Goal: Transaction & Acquisition: Purchase product/service

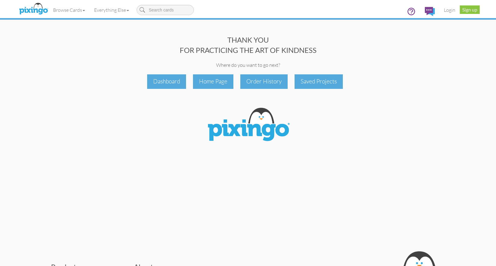
click at [417, 51] on div "THANK YOU FOR PRACTICING THE ART OF KINDNESS" at bounding box center [248, 45] width 463 height 21
click at [448, 10] on link "Login" at bounding box center [450, 9] width 21 height 15
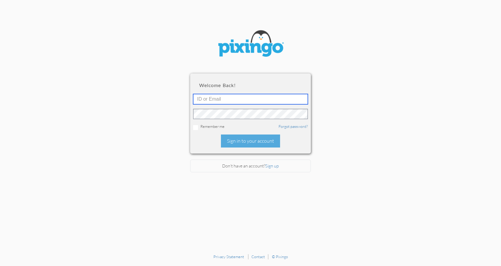
click at [211, 97] on input "text" at bounding box center [250, 99] width 115 height 10
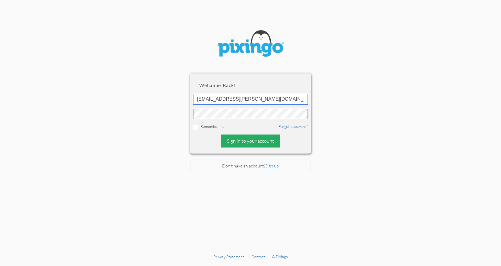
type input "[EMAIL_ADDRESS][PERSON_NAME][DOMAIN_NAME]"
click at [246, 137] on div "Sign in to your account" at bounding box center [250, 140] width 59 height 13
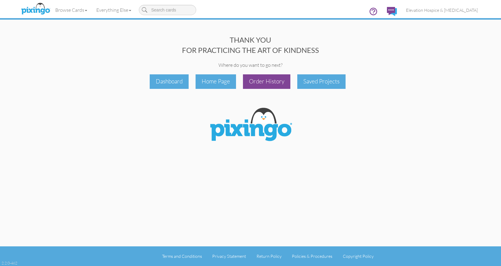
click at [267, 82] on div "Order History" at bounding box center [266, 81] width 47 height 14
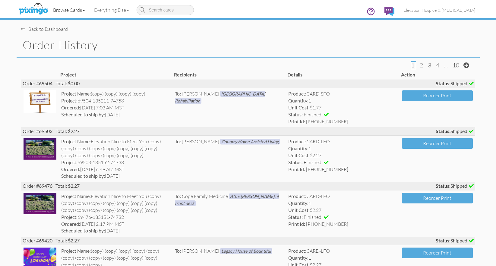
click at [77, 8] on link "Browse Cards" at bounding box center [69, 9] width 41 height 15
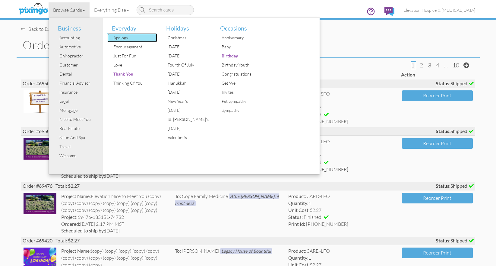
click at [114, 38] on div "Apology" at bounding box center [134, 37] width 45 height 9
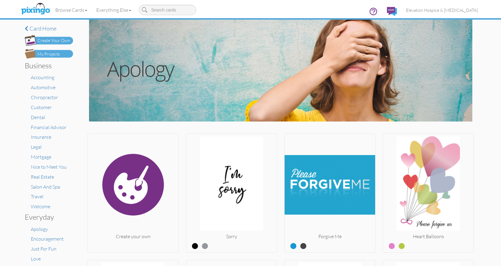
click at [60, 43] on div "Create Your Own" at bounding box center [53, 40] width 33 height 6
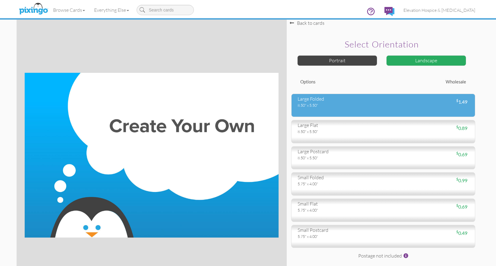
click at [332, 101] on div "large folded" at bounding box center [338, 98] width 81 height 7
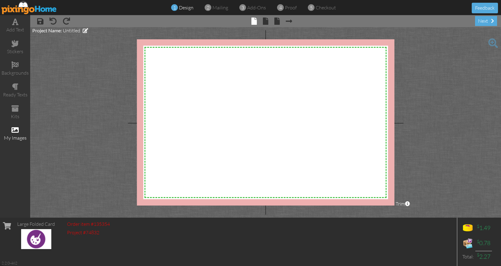
click at [17, 128] on span at bounding box center [14, 129] width 7 height 7
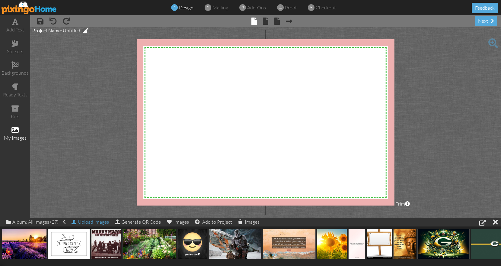
click at [93, 222] on div "Upload Images" at bounding box center [90, 221] width 37 height 9
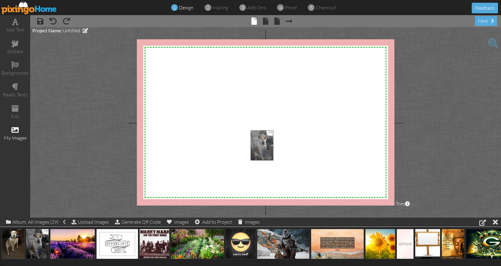
drag, startPoint x: 39, startPoint y: 240, endPoint x: 263, endPoint y: 142, distance: 244.8
click at [263, 142] on body "1 design 2 mailing 3 add-ons 4 proof 5 checkout Feedback add text stickers back…" at bounding box center [250, 133] width 501 height 266
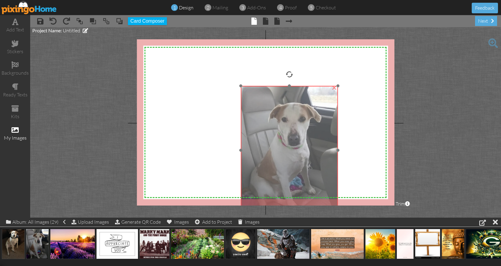
drag, startPoint x: 275, startPoint y: 138, endPoint x: 266, endPoint y: 93, distance: 45.9
click at [266, 93] on img at bounding box center [289, 150] width 97 height 129
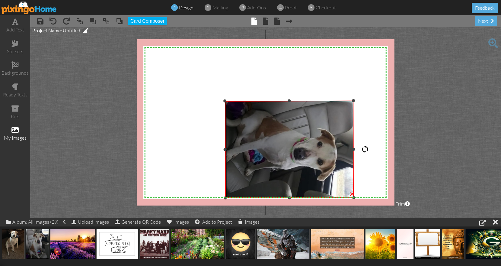
drag, startPoint x: 289, startPoint y: 71, endPoint x: 380, endPoint y: 149, distance: 119.8
click at [380, 149] on div "X X X X X X X X X X X X X X X X X X X X X X X X X X X X X X X X X X X X X X X X…" at bounding box center [265, 122] width 257 height 166
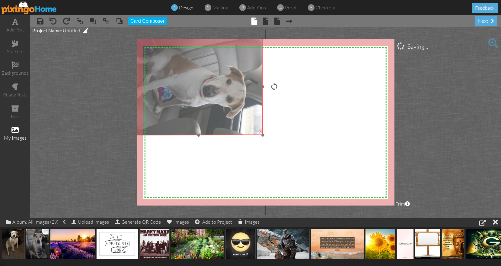
drag, startPoint x: 289, startPoint y: 130, endPoint x: 198, endPoint y: 67, distance: 110.2
click at [198, 67] on img at bounding box center [198, 86] width 129 height 97
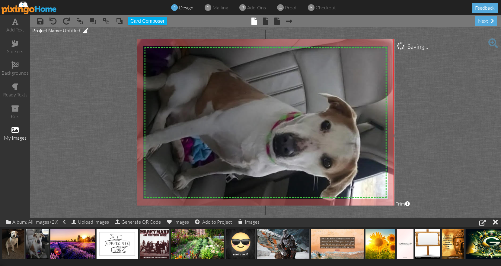
drag, startPoint x: 264, startPoint y: 135, endPoint x: 395, endPoint y: 174, distance: 136.7
click at [395, 174] on project-studio-wrapper "X X X X X X X X X X X X X X X X X X X X X X X X X X X X X X X X X X X X X X X X…" at bounding box center [265, 122] width 471 height 190
click at [280, 111] on img at bounding box center [264, 136] width 260 height 196
click at [16, 47] on span at bounding box center [14, 43] width 7 height 7
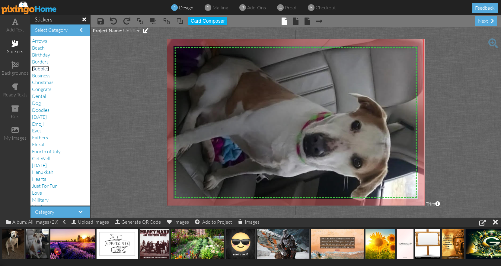
click at [40, 68] on span "Bubbles" at bounding box center [40, 68] width 17 height 6
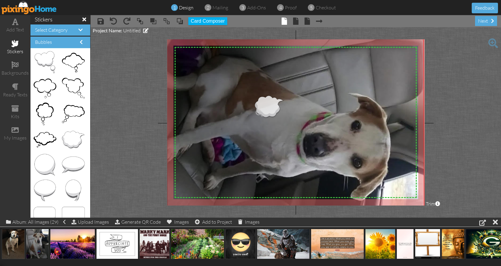
drag, startPoint x: 65, startPoint y: 138, endPoint x: 262, endPoint y: 106, distance: 199.4
click at [262, 106] on body "1 design 2 mailing 3 add-ons 4 proof 5 checkout Feedback add text stickers back…" at bounding box center [250, 133] width 501 height 266
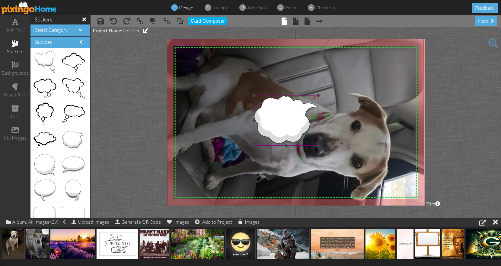
click at [273, 107] on img at bounding box center [286, 120] width 64 height 50
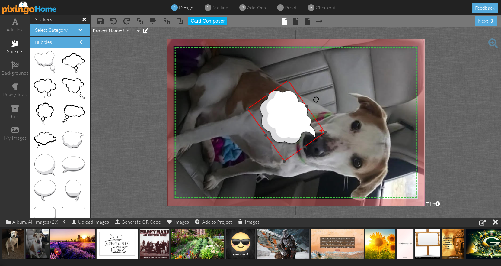
drag, startPoint x: 287, startPoint y: 85, endPoint x: 312, endPoint y: 102, distance: 30.7
click at [312, 102] on div "X X X X X X X X X X X X X X X X X X X X X X X X X X X X X X X X X X X X X X X X…" at bounding box center [295, 122] width 257 height 166
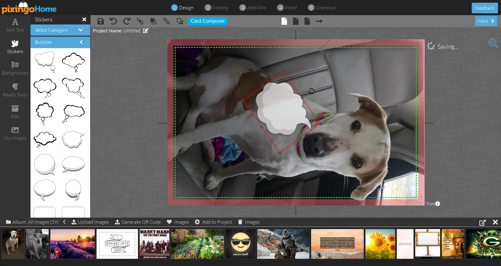
drag, startPoint x: 273, startPoint y: 113, endPoint x: 268, endPoint y: 104, distance: 9.6
click at [268, 104] on img at bounding box center [282, 111] width 78 height 81
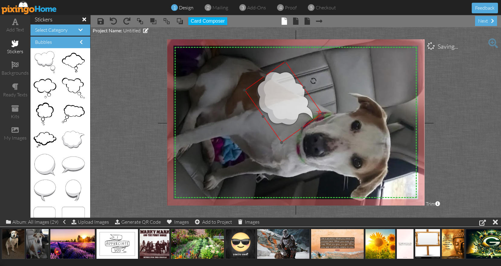
drag, startPoint x: 284, startPoint y: 73, endPoint x: 286, endPoint y: 63, distance: 10.4
click at [286, 63] on img at bounding box center [283, 101] width 78 height 81
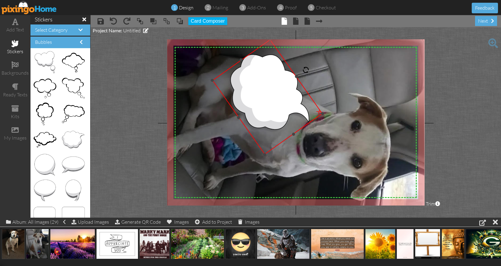
drag, startPoint x: 245, startPoint y: 90, endPoint x: 216, endPoint y: 85, distance: 29.8
click at [216, 85] on div "×" at bounding box center [267, 96] width 110 height 115
click at [15, 24] on span at bounding box center [15, 21] width 6 height 7
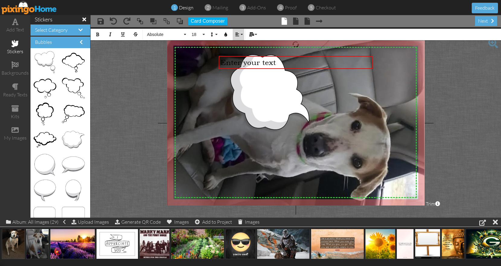
click at [238, 34] on icon "button" at bounding box center [237, 34] width 4 height 4
click at [241, 54] on link "[GEOGRAPHIC_DATA]" at bounding box center [242, 56] width 18 height 9
click at [195, 34] on span "18" at bounding box center [196, 34] width 10 height 5
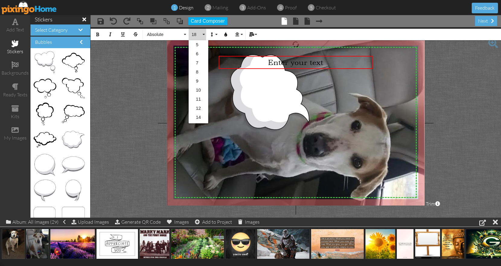
scroll to position [53, 0]
click at [197, 71] on link "16" at bounding box center [199, 72] width 20 height 9
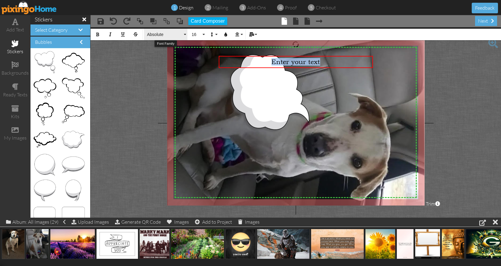
click at [178, 36] on span "Absolute" at bounding box center [164, 34] width 36 height 5
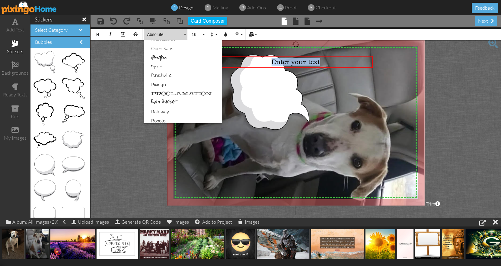
scroll to position [278, 0]
click at [170, 98] on link "Rain Bucket" at bounding box center [183, 101] width 78 height 9
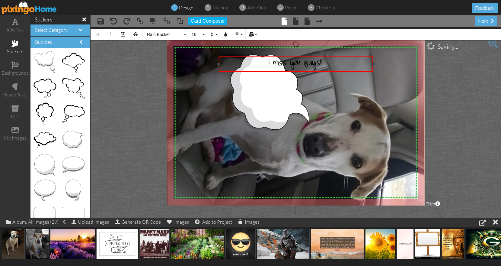
drag, startPoint x: 265, startPoint y: 62, endPoint x: 354, endPoint y: 61, distance: 89.3
click at [354, 61] on div "I miss you guys!!" at bounding box center [296, 64] width 150 height 12
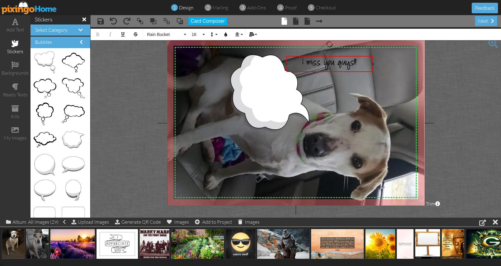
drag, startPoint x: 218, startPoint y: 64, endPoint x: 286, endPoint y: 61, distance: 67.6
click at [286, 61] on div "I miss you guys!! ×" at bounding box center [329, 64] width 87 height 16
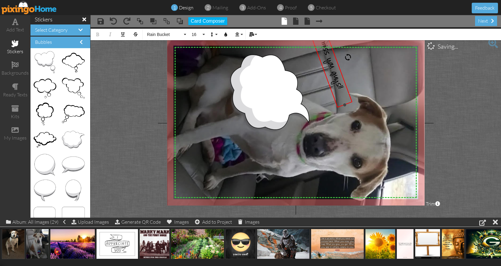
drag, startPoint x: 329, startPoint y: 46, endPoint x: 345, endPoint y: 58, distance: 20.1
click at [345, 58] on div at bounding box center [347, 56] width 9 height 9
click at [205, 34] on button "16" at bounding box center [197, 34] width 17 height 11
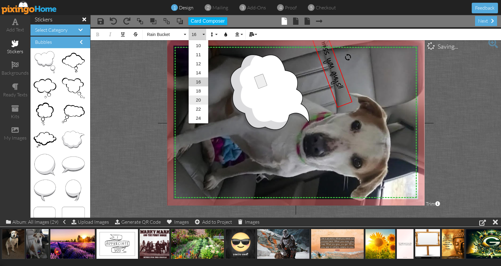
click at [199, 97] on link "20" at bounding box center [199, 99] width 20 height 9
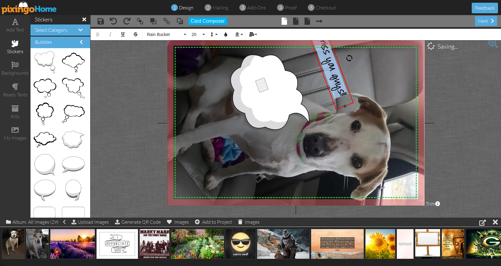
click at [333, 76] on span "I miss you guys!!" at bounding box center [329, 65] width 37 height 67
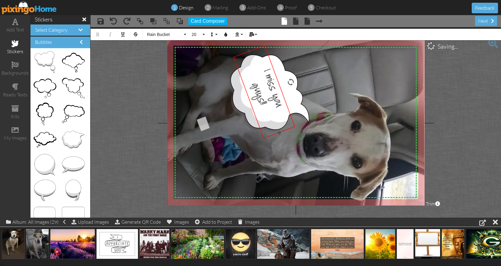
drag, startPoint x: 345, startPoint y: 67, endPoint x: 280, endPoint y: 86, distance: 68.2
click at [280, 86] on div "I miss you ​ ​ guys!!" at bounding box center [264, 91] width 62 height 93
drag, startPoint x: 265, startPoint y: 66, endPoint x: 265, endPoint y: 121, distance: 55.5
click at [265, 121] on div "I miss you guys!!" at bounding box center [264, 92] width 56 height 88
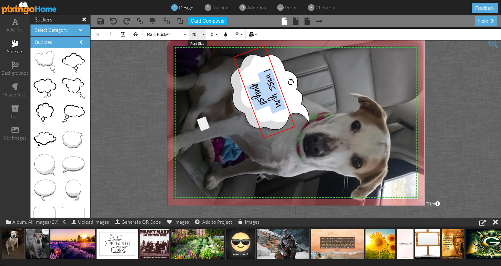
click at [199, 36] on span "20" at bounding box center [196, 34] width 10 height 5
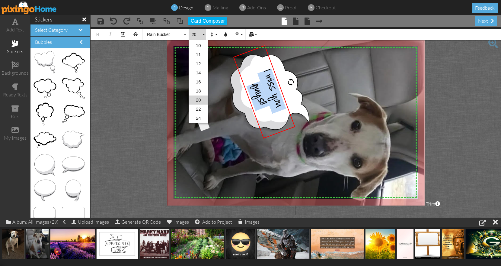
scroll to position [62, 0]
click at [198, 101] on link "24" at bounding box center [199, 99] width 20 height 9
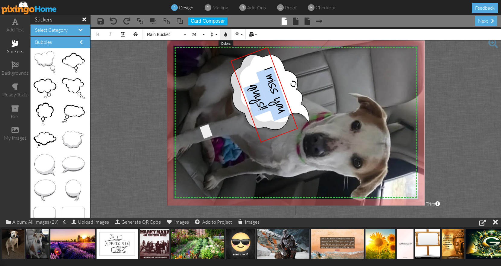
click at [226, 36] on icon "button" at bounding box center [226, 34] width 4 height 4
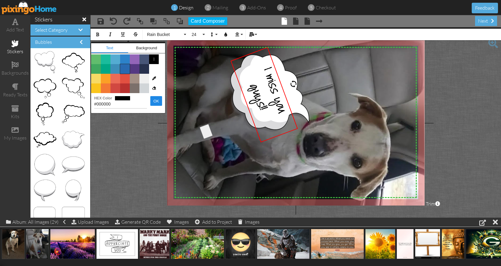
click at [126, 66] on span "Color #2969B0" at bounding box center [125, 69] width 10 height 10
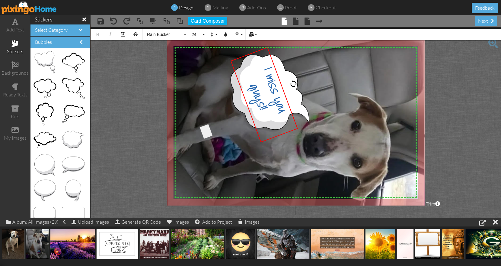
click at [353, 85] on img at bounding box center [294, 136] width 260 height 196
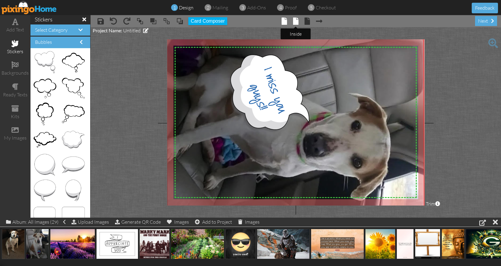
click at [296, 21] on span at bounding box center [295, 20] width 5 height 7
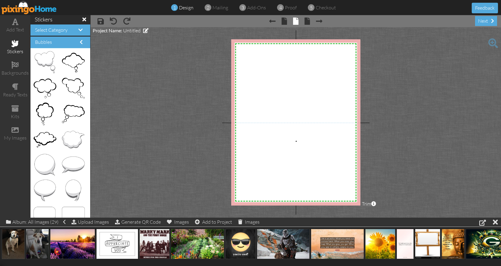
click at [296, 141] on div "X X X X X X X X X X X X X X X X X X X X X X X X X X X X X X X X X X X X X X X X…" at bounding box center [295, 122] width 129 height 166
click at [17, 26] on div "add text" at bounding box center [15, 25] width 30 height 21
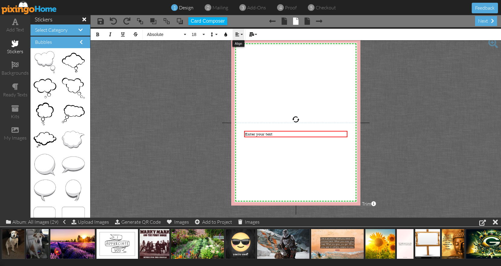
click at [239, 31] on button "Align" at bounding box center [238, 34] width 11 height 11
click at [243, 52] on icon at bounding box center [242, 53] width 4 height 5
click at [174, 35] on span "Absolute" at bounding box center [164, 34] width 36 height 5
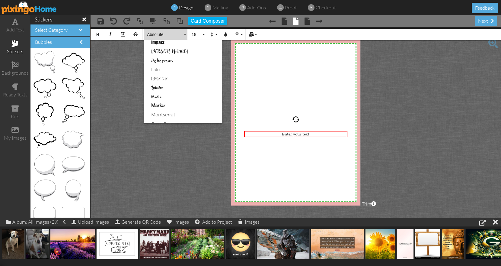
scroll to position [202, 0]
click at [166, 104] on link "Marker" at bounding box center [183, 105] width 78 height 9
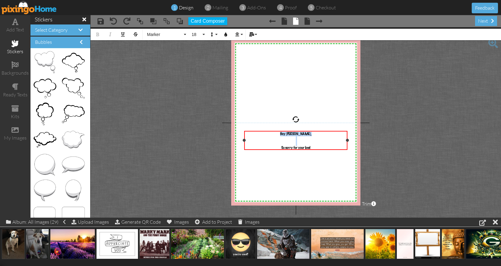
drag, startPoint x: 284, startPoint y: 135, endPoint x: 327, endPoint y: 150, distance: 45.4
click at [327, 150] on div "Hey [PERSON_NAME], ​ ​ ​So sorry for your loss!" at bounding box center [295, 141] width 101 height 18
click at [194, 36] on span "18" at bounding box center [196, 34] width 10 height 5
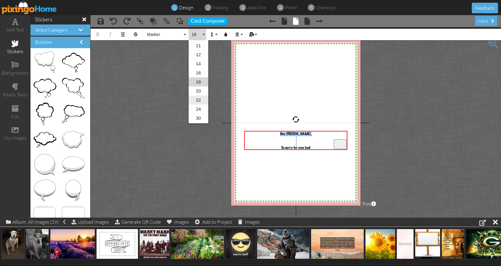
click at [197, 97] on link "22" at bounding box center [199, 99] width 20 height 9
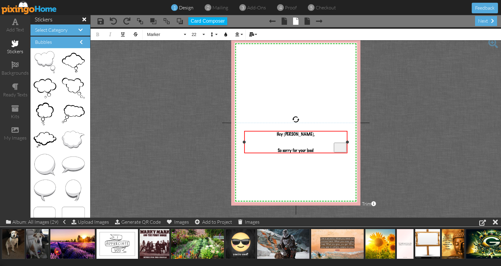
click at [319, 151] on div "​So sorry for your loss!" at bounding box center [295, 150] width 101 height 5
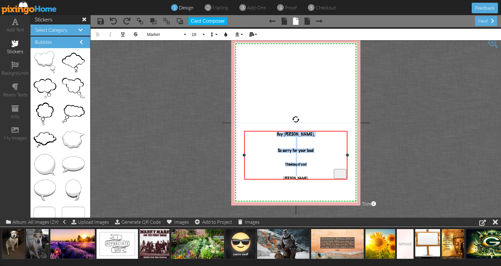
drag, startPoint x: 286, startPoint y: 133, endPoint x: 311, endPoint y: 183, distance: 55.3
click at [311, 180] on div "Hey [PERSON_NAME], ​ ​ ​So sorry for your loss! ​ ​Thinking of you! ​ ​ ​Mark" at bounding box center [295, 156] width 101 height 49
click at [198, 31] on button "22" at bounding box center [197, 34] width 17 height 11
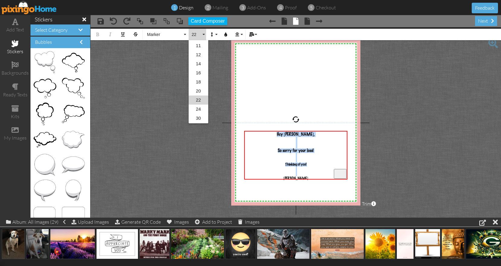
scroll to position [72, 0]
click at [200, 91] on link "24" at bounding box center [199, 90] width 20 height 9
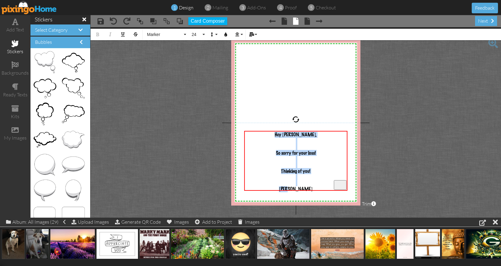
click at [296, 77] on div "X X X X X X X X X X X X X X X X X X X X X X X X X X X X X X X X X X X X X X X X…" at bounding box center [295, 122] width 129 height 166
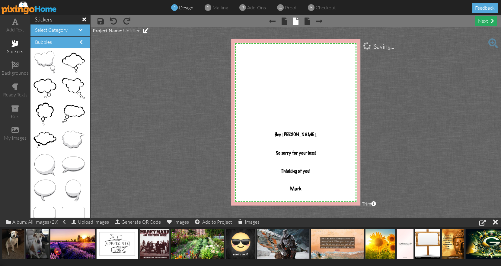
click at [480, 22] on div "next" at bounding box center [486, 21] width 22 height 10
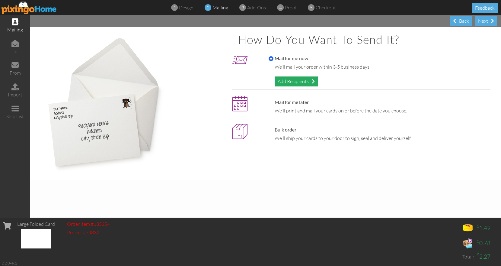
click at [288, 80] on div "Add Recipients" at bounding box center [296, 81] width 43 height 10
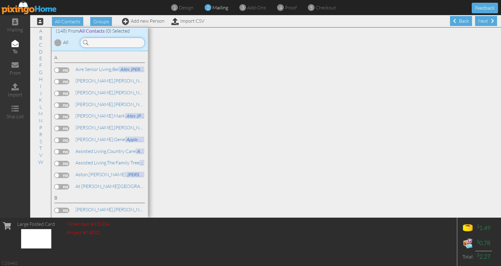
click at [121, 47] on input at bounding box center [112, 42] width 65 height 10
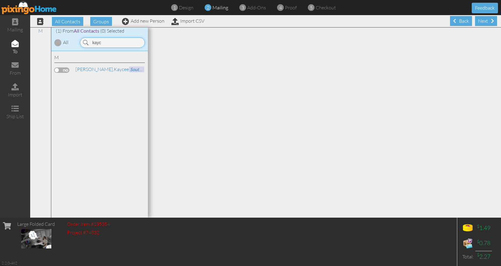
type input "kayc"
click at [59, 73] on div "[PERSON_NAME] South [PERSON_NAME] Post Acute" at bounding box center [99, 70] width 91 height 9
click at [60, 71] on label at bounding box center [61, 69] width 15 height 5
click at [0, 0] on input "checkbox" at bounding box center [0, 0] width 0 height 0
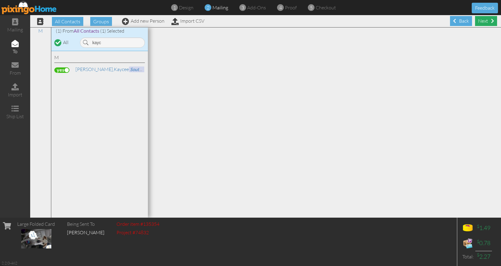
click at [477, 21] on div "Next" at bounding box center [486, 21] width 22 height 10
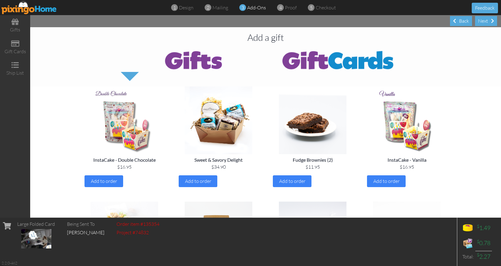
click at [477, 21] on div "Next" at bounding box center [486, 21] width 22 height 10
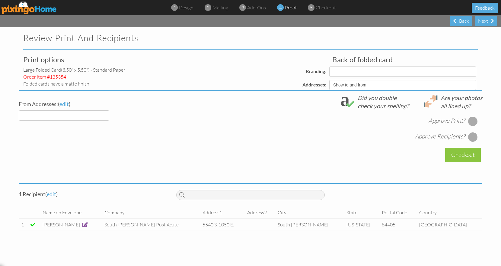
select select "object:2829"
select select "object:2826"
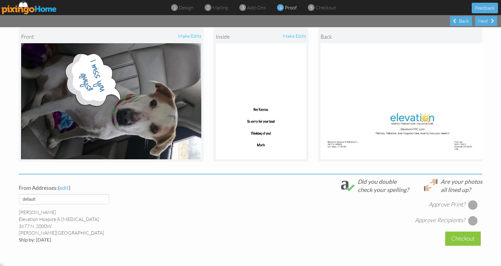
scroll to position [81, 0]
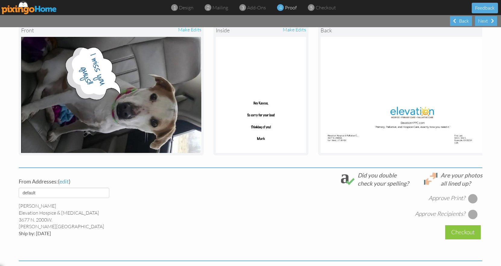
click at [470, 201] on div at bounding box center [473, 198] width 10 height 10
click at [471, 217] on div at bounding box center [473, 214] width 10 height 10
click at [468, 234] on div "Checkout" at bounding box center [463, 232] width 36 height 14
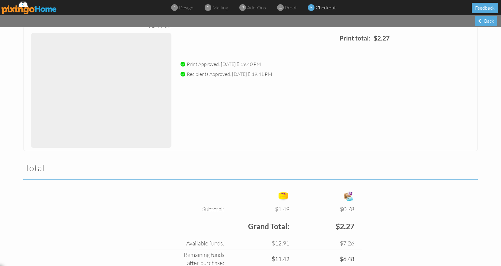
scroll to position [118, 0]
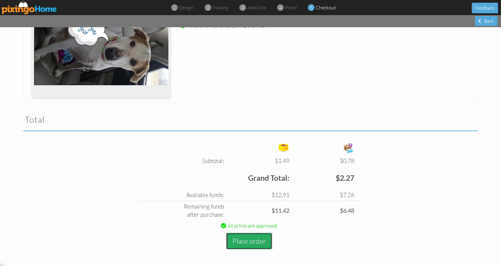
click at [248, 237] on button "Place order" at bounding box center [249, 240] width 46 height 17
